Goal: Share content: Share content

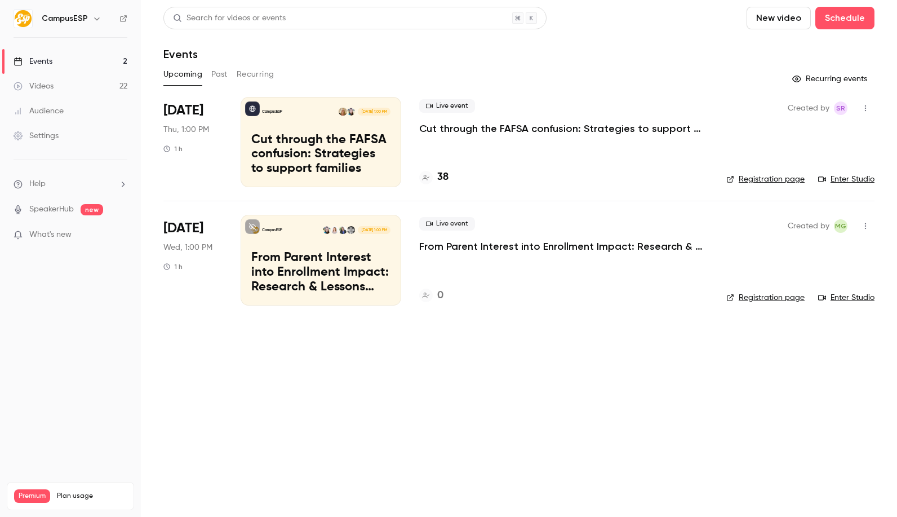
click at [67, 12] on div "CampusESP" at bounding box center [76, 19] width 69 height 14
click at [71, 20] on h6 "CampusESP" at bounding box center [65, 18] width 46 height 11
click at [97, 17] on icon "button" at bounding box center [96, 18] width 9 height 9
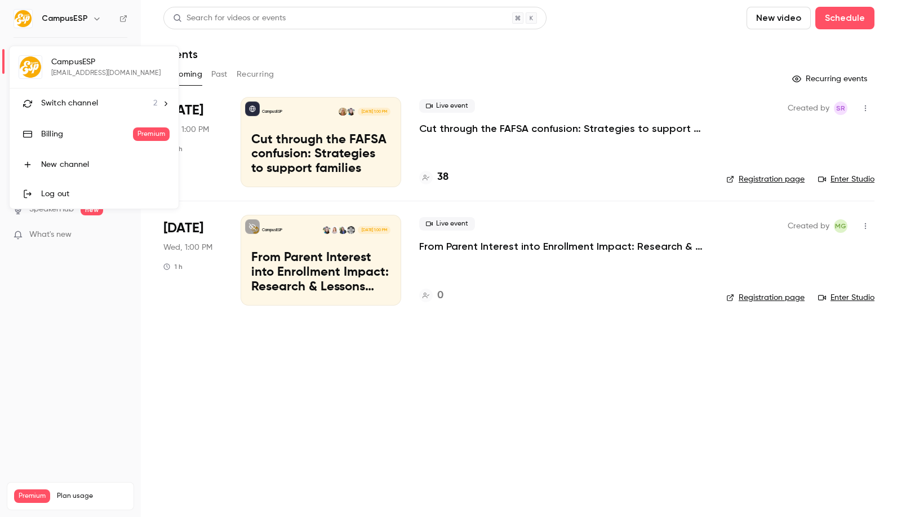
click at [82, 100] on span "Switch channel" at bounding box center [69, 103] width 57 height 12
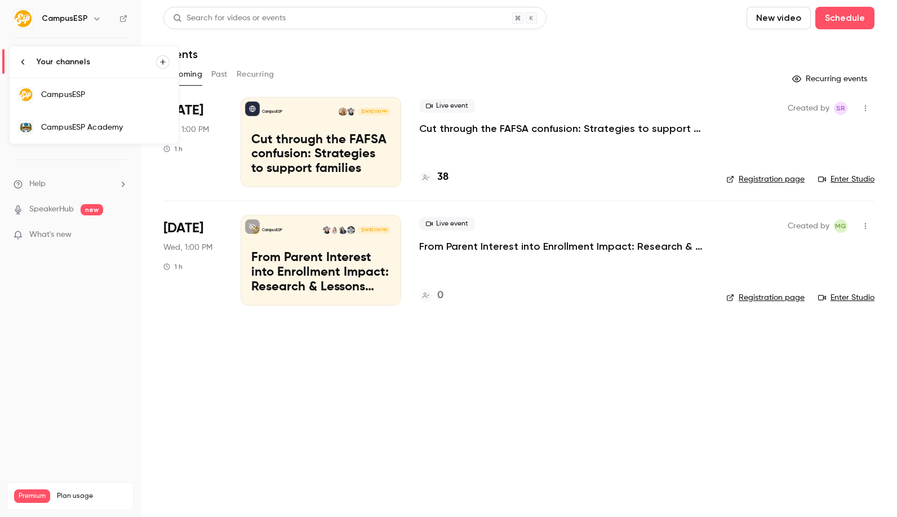
click at [85, 125] on div "CampusESP Academy" at bounding box center [105, 127] width 128 height 11
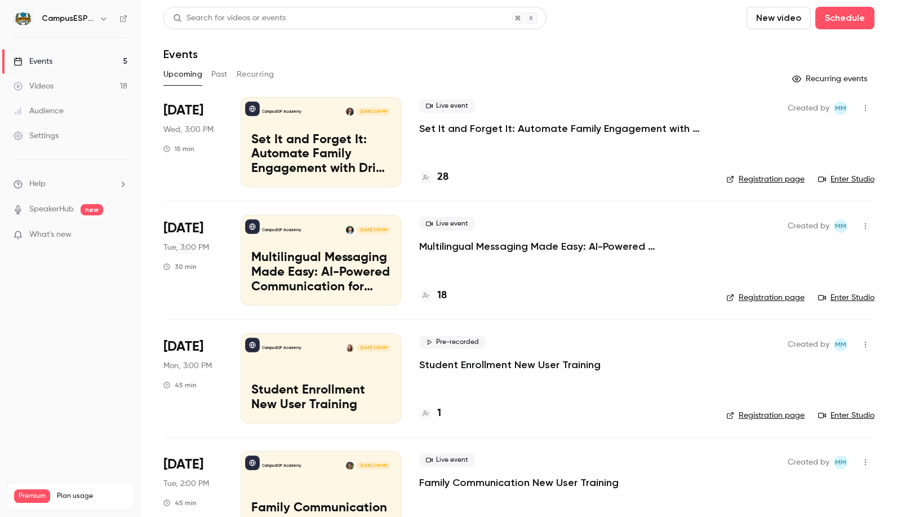
click at [218, 72] on button "Past" at bounding box center [219, 74] width 16 height 18
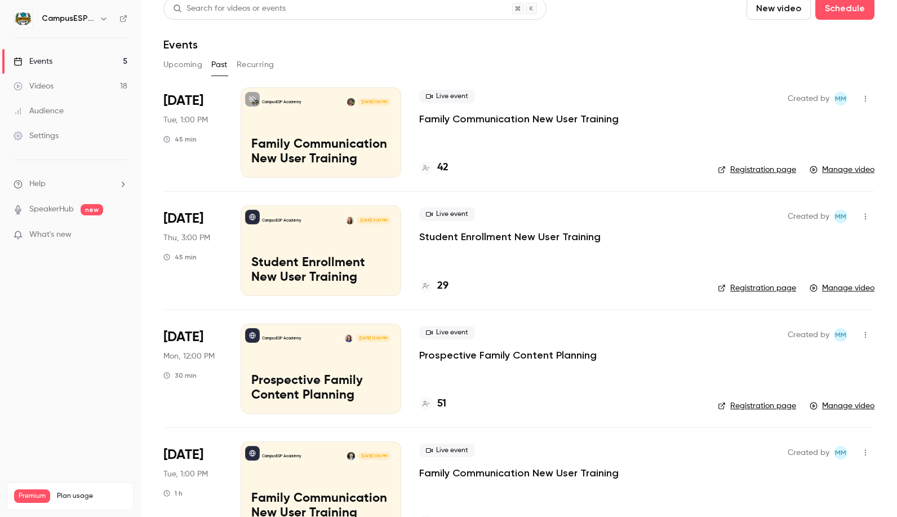
scroll to position [175, 0]
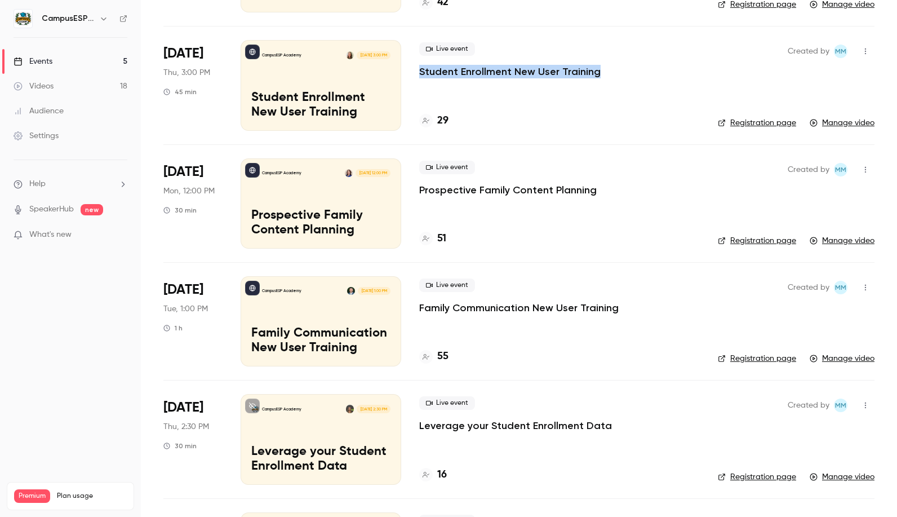
drag, startPoint x: 600, startPoint y: 75, endPoint x: 420, endPoint y: 74, distance: 179.8
click at [420, 74] on div "Live event Student Enrollment New User Training" at bounding box center [559, 60] width 281 height 36
copy p "Student Enrollment New User Training"
click at [618, 113] on div "29" at bounding box center [559, 120] width 281 height 15
click at [388, 92] on p "Student Enrollment New User Training" at bounding box center [320, 105] width 139 height 29
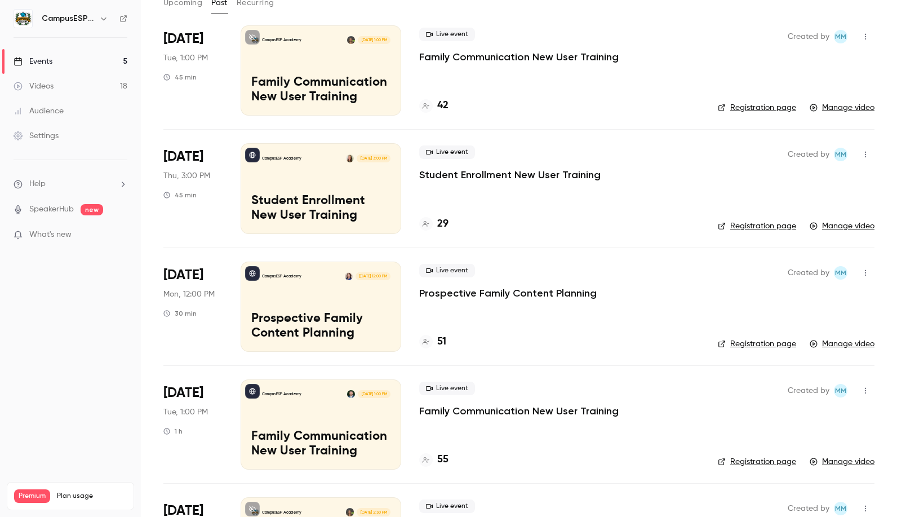
scroll to position [148, 0]
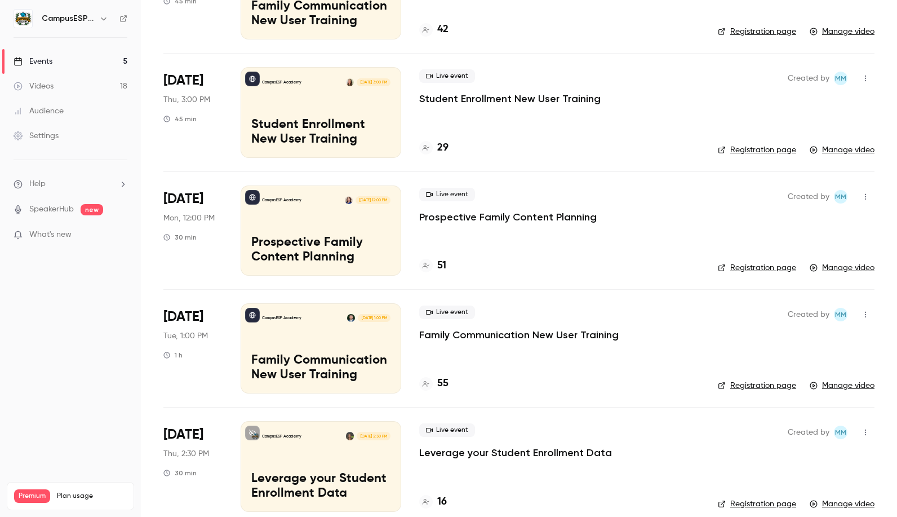
drag, startPoint x: 620, startPoint y: 220, endPoint x: 408, endPoint y: 218, distance: 212.5
click at [408, 218] on li "[DATE] Mon, 12:00 PM 30 min CampusESP Academy [DATE] 12:00 PM Prospective Famil…" at bounding box center [518, 230] width 711 height 118
click at [422, 218] on p "Prospective Family Content Planning" at bounding box center [508, 217] width 178 height 14
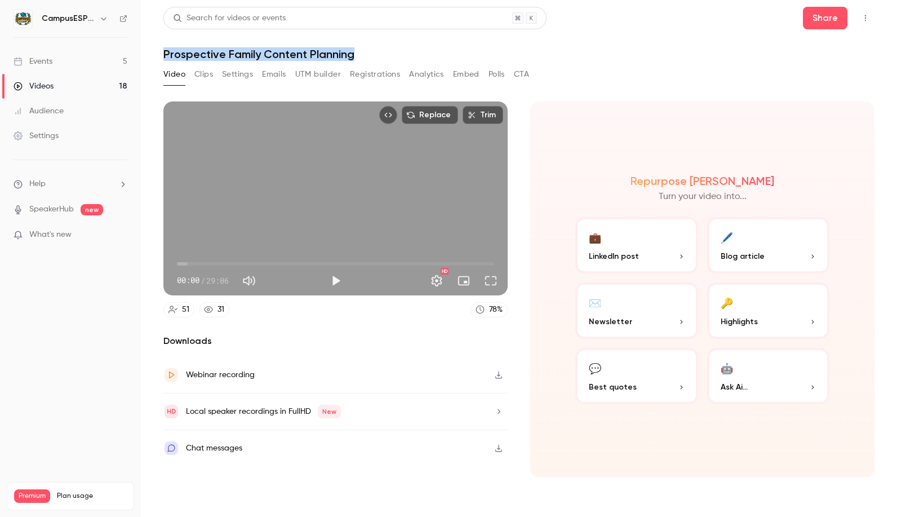
drag, startPoint x: 378, startPoint y: 57, endPoint x: 160, endPoint y: 55, distance: 218.1
click at [159, 55] on main "Search for videos or events Share Prospective Family Content Planning Video Cli…" at bounding box center [519, 258] width 756 height 517
copy h1 "Prospective Family Content Planning"
click at [818, 25] on button "Share" at bounding box center [825, 18] width 45 height 23
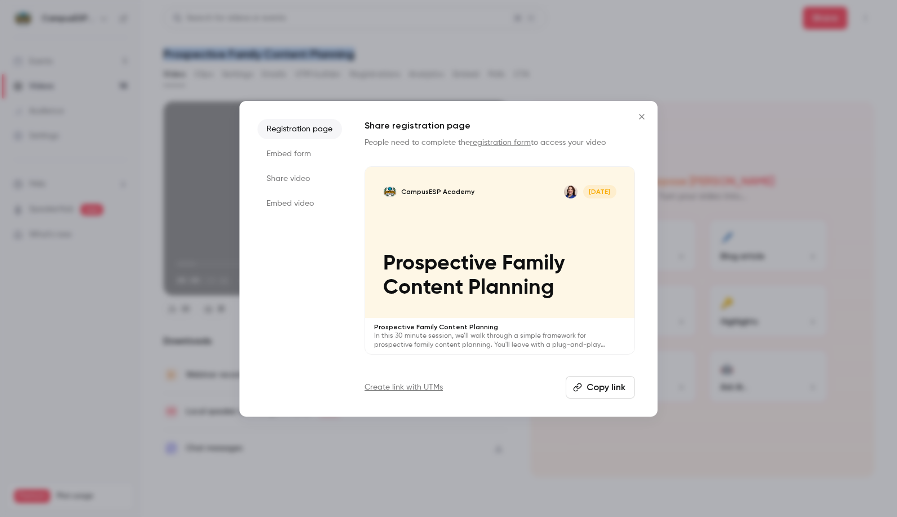
click at [579, 383] on icon "button" at bounding box center [578, 387] width 8 height 8
